Goal: Task Accomplishment & Management: Use online tool/utility

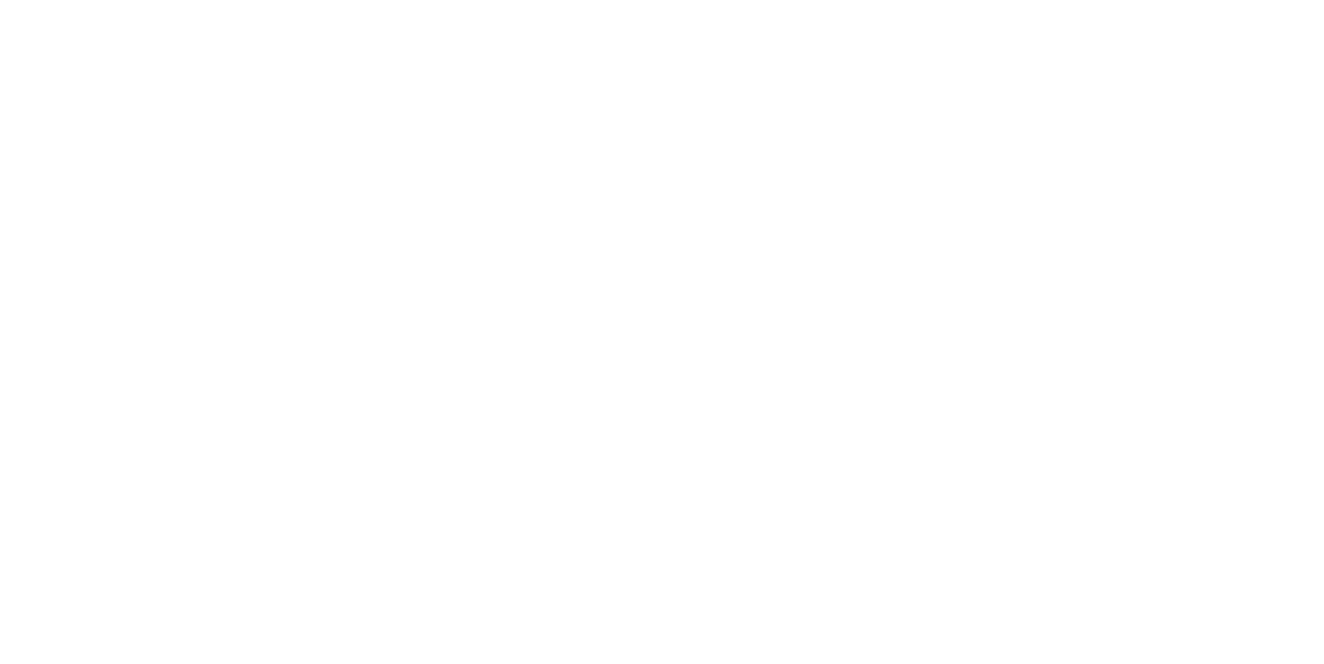
type textarea "*"
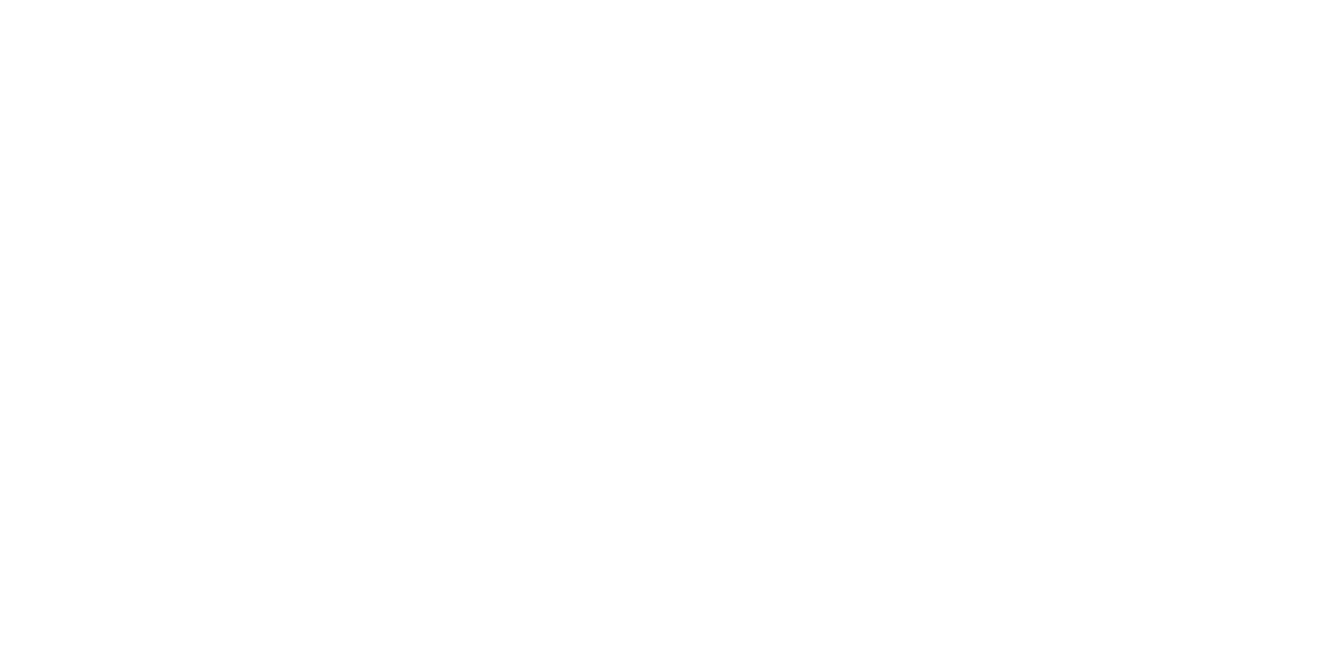
scroll to position [3460, 0]
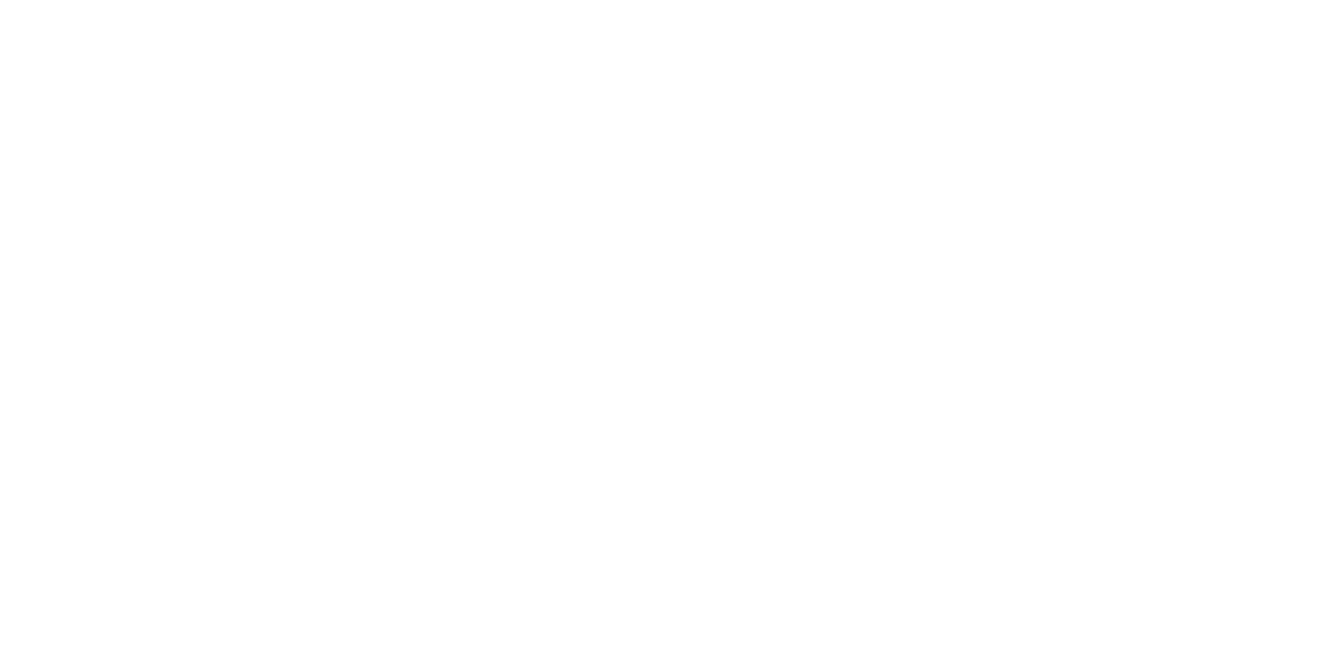
scroll to position [3574, 0]
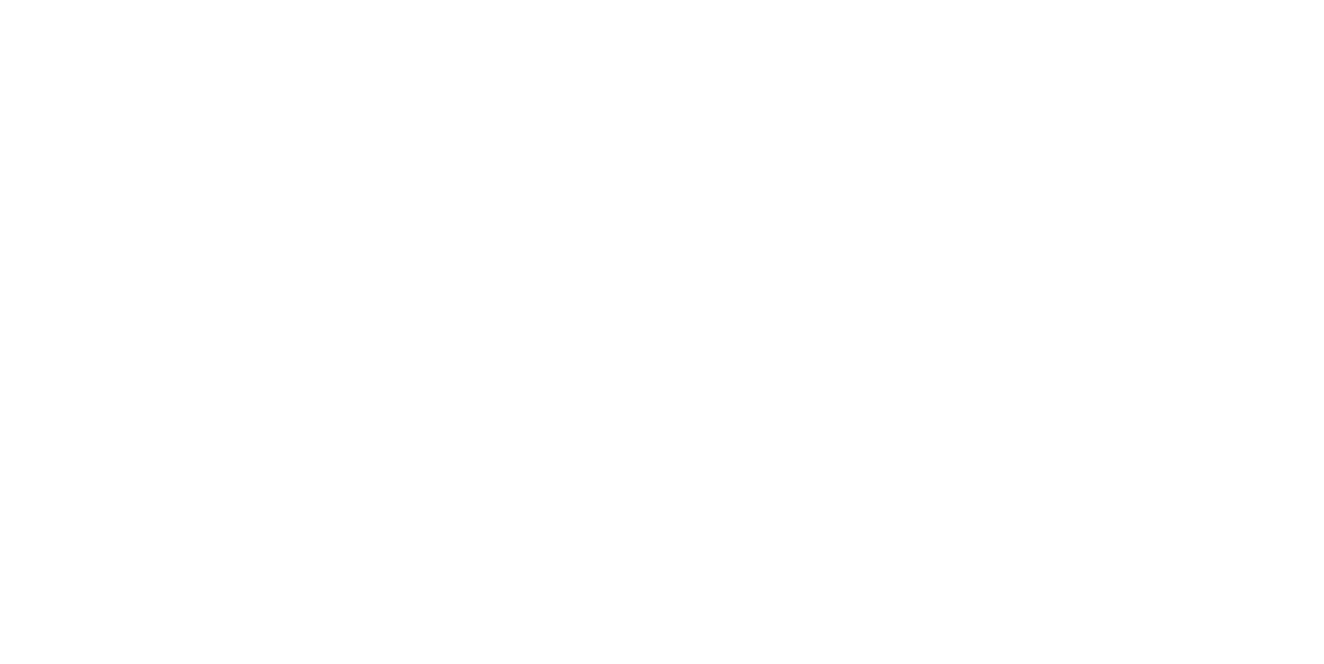
scroll to position [1195, 0]
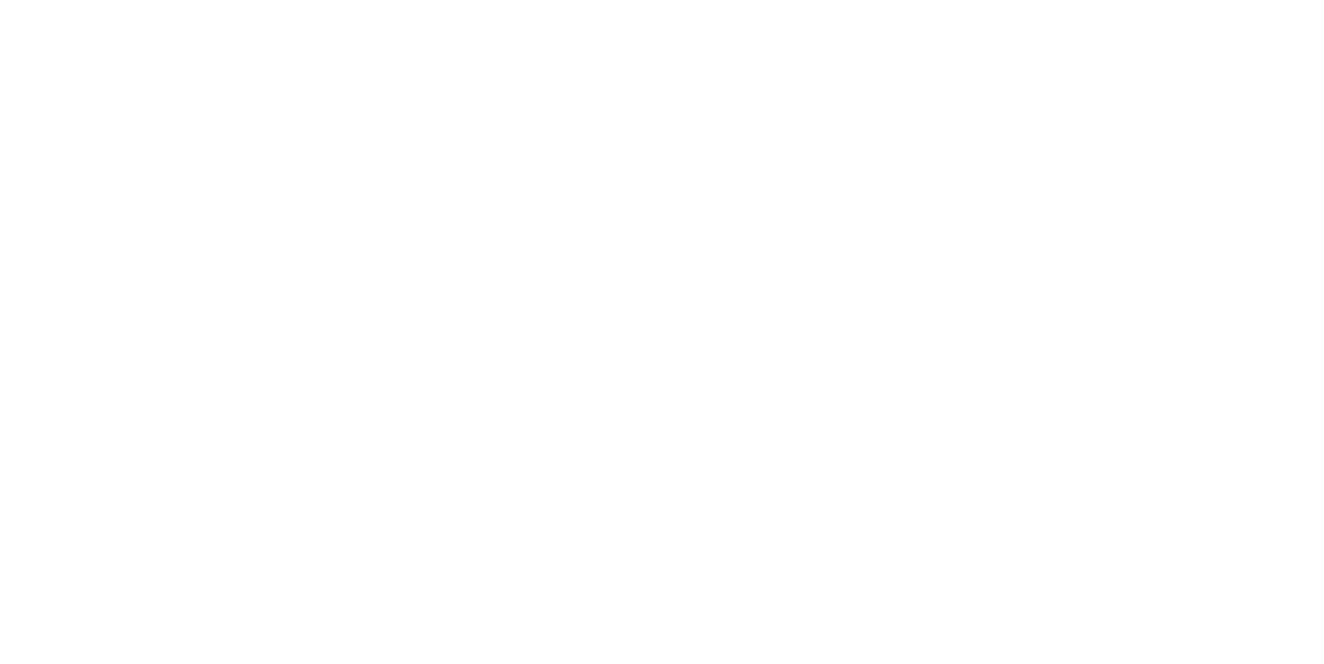
click at [1278, 177] on html "M Ontada YP Home Documentation Analytics Code automation Design system data Des…" at bounding box center [662, 332] width 1324 height 664
click at [1212, 275] on link "View exporter on GitHub" at bounding box center [1260, 270] width 118 height 14
